Goal: Navigation & Orientation: Find specific page/section

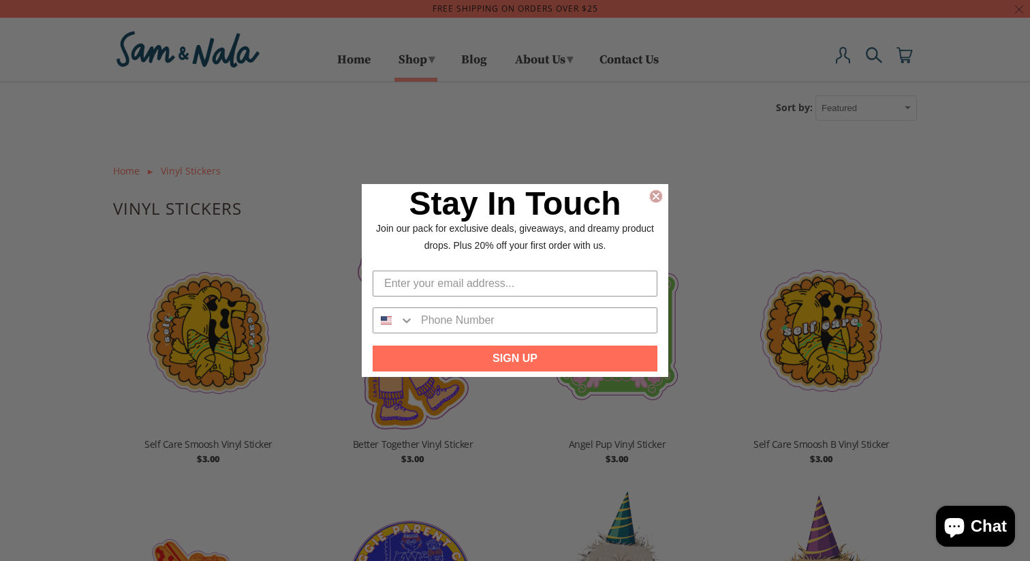
click at [655, 194] on circle "Close dialog" at bounding box center [656, 195] width 13 height 13
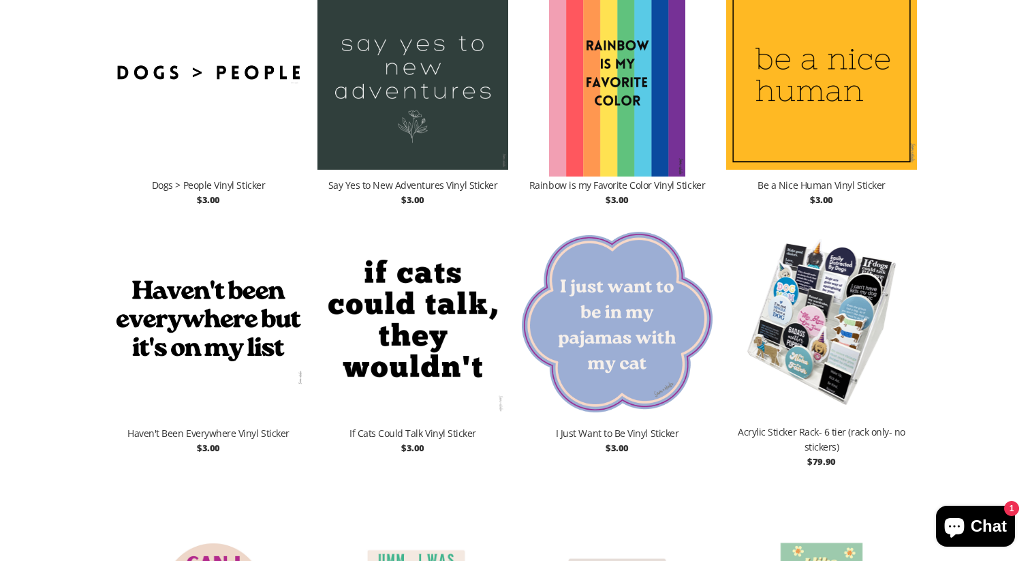
scroll to position [2781, 0]
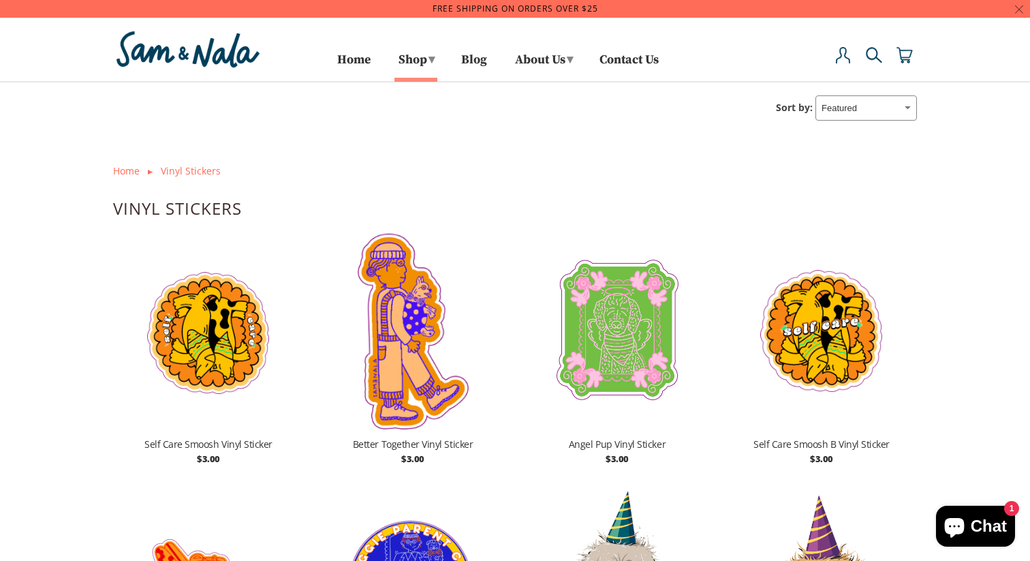
click at [845, 110] on select "Featured Best Selling Alphabetically: A-Z Alphabetically: Z-A Price: Low to Hig…" at bounding box center [867, 107] width 102 height 25
select select "best-selling"
click at [818, 95] on select "Featured Best Selling Alphabetically: A-Z Alphabetically: Z-A Price: Low to Hig…" at bounding box center [867, 107] width 102 height 25
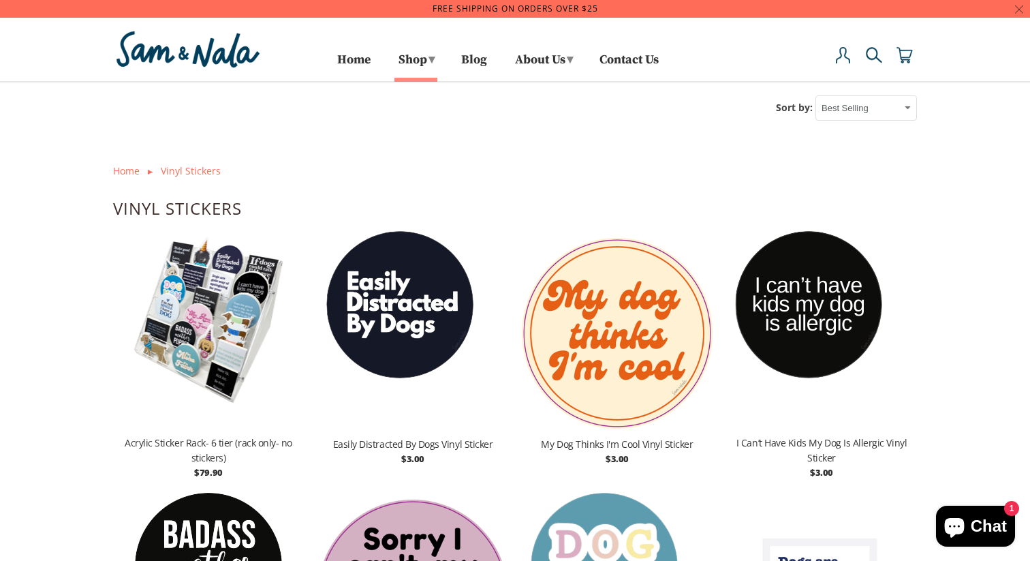
select select "best-selling"
click at [356, 60] on link "Home" at bounding box center [353, 66] width 33 height 22
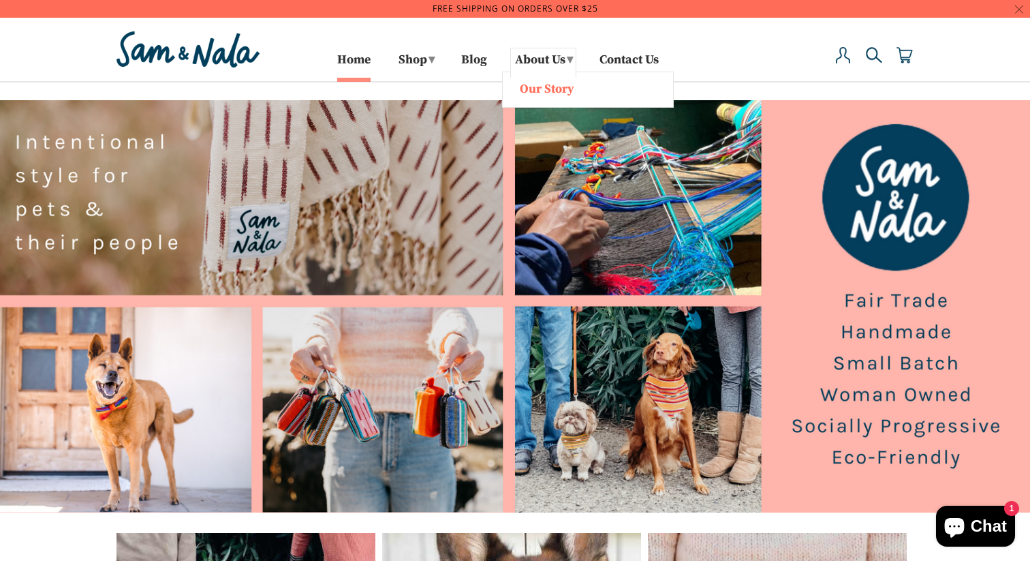
click at [536, 85] on link "Our Story" at bounding box center [588, 88] width 157 height 18
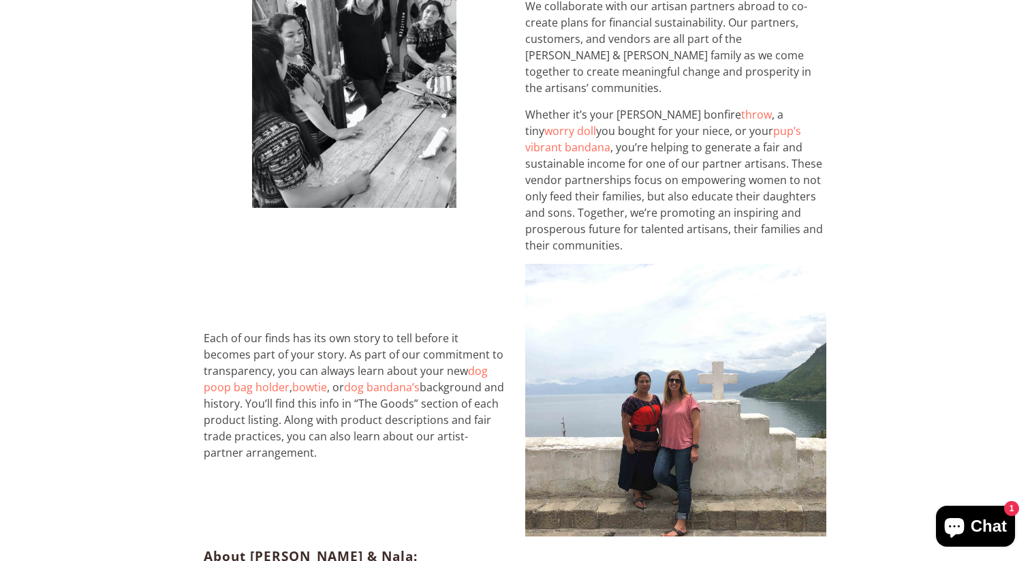
scroll to position [1040, 0]
